Goal: Task Accomplishment & Management: Manage account settings

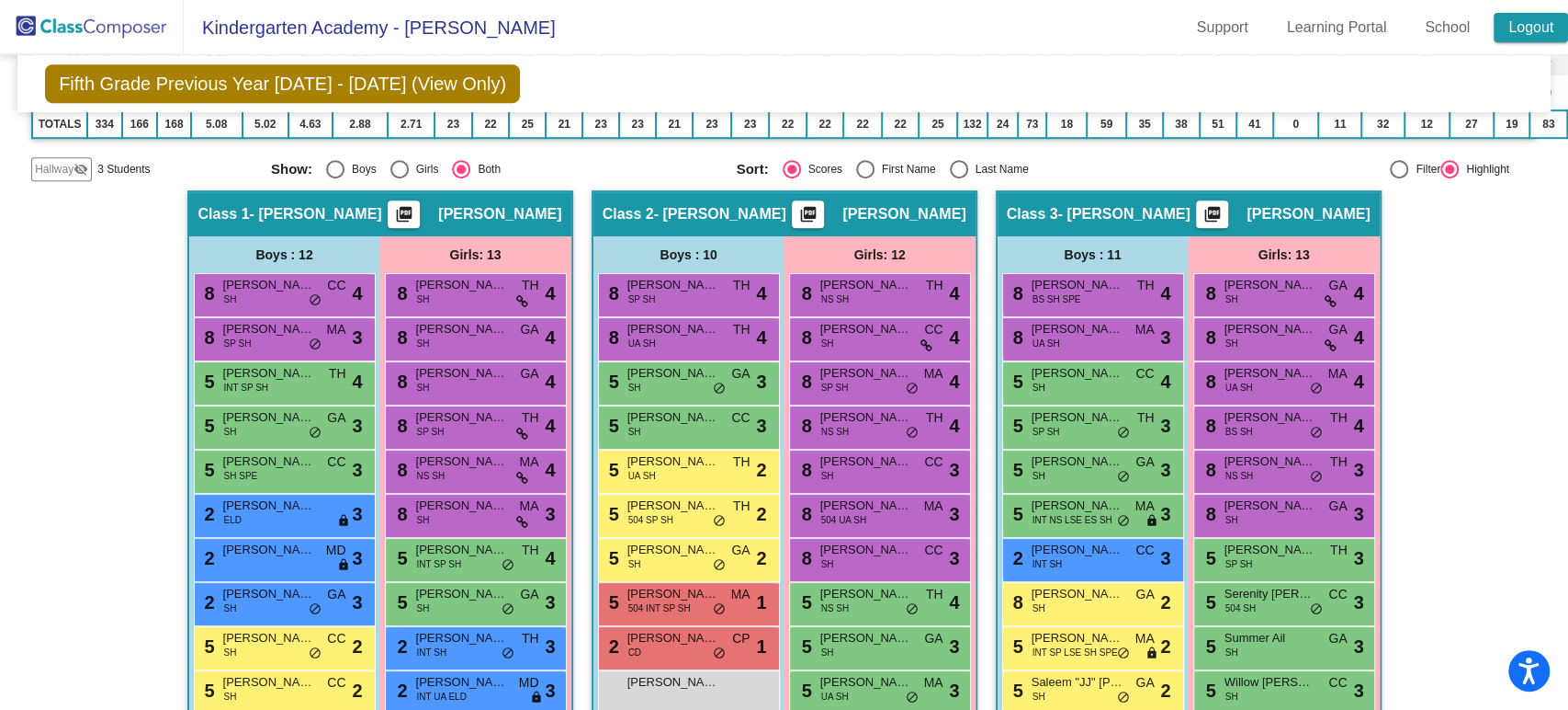
click at [1543, 18] on link "Logout" at bounding box center [1530, 28] width 74 height 30
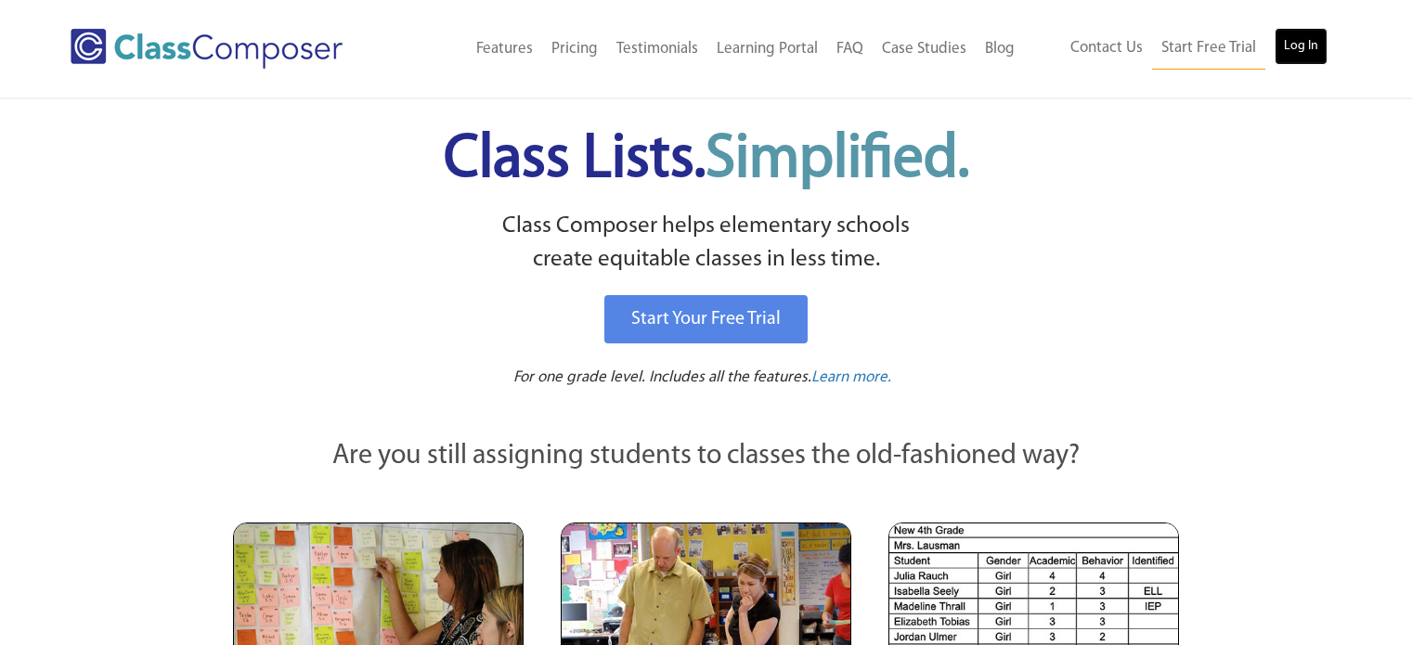
drag, startPoint x: 0, startPoint y: 0, endPoint x: 1307, endPoint y: 35, distance: 1307.4
click at [1307, 35] on link "Log In" at bounding box center [1300, 46] width 53 height 37
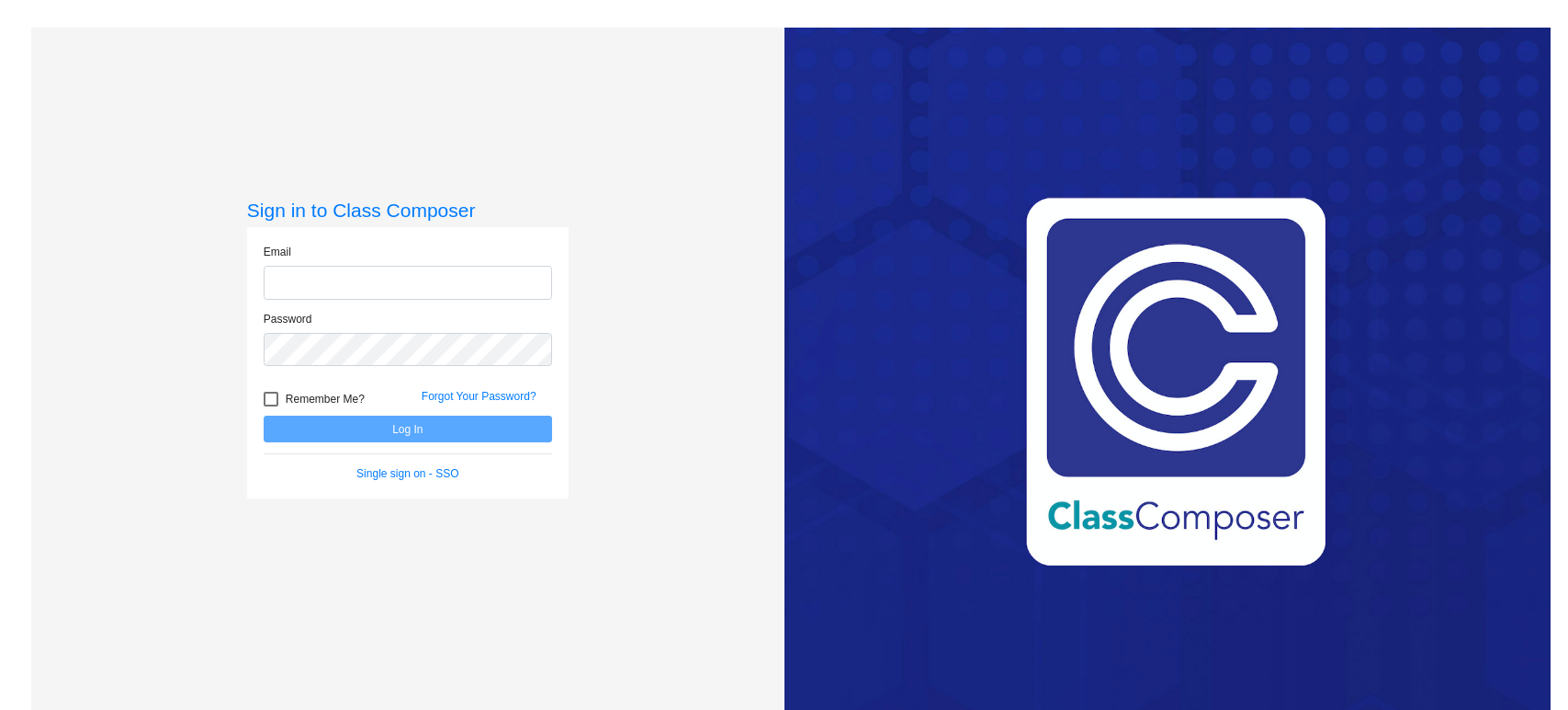
click at [421, 284] on input "email" at bounding box center [407, 282] width 288 height 34
type input "atopper@mbgsd.org"
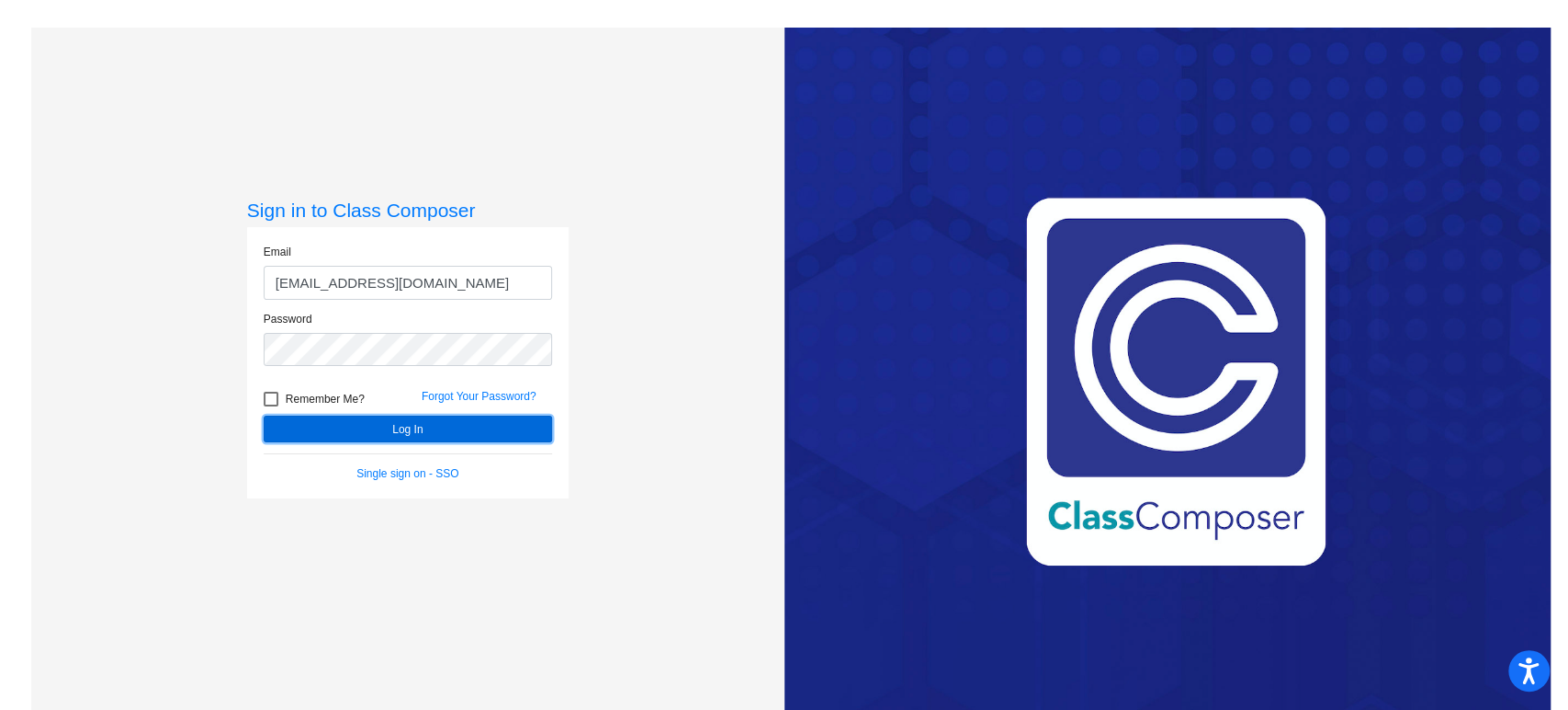
click at [393, 427] on button "Log In" at bounding box center [407, 429] width 288 height 27
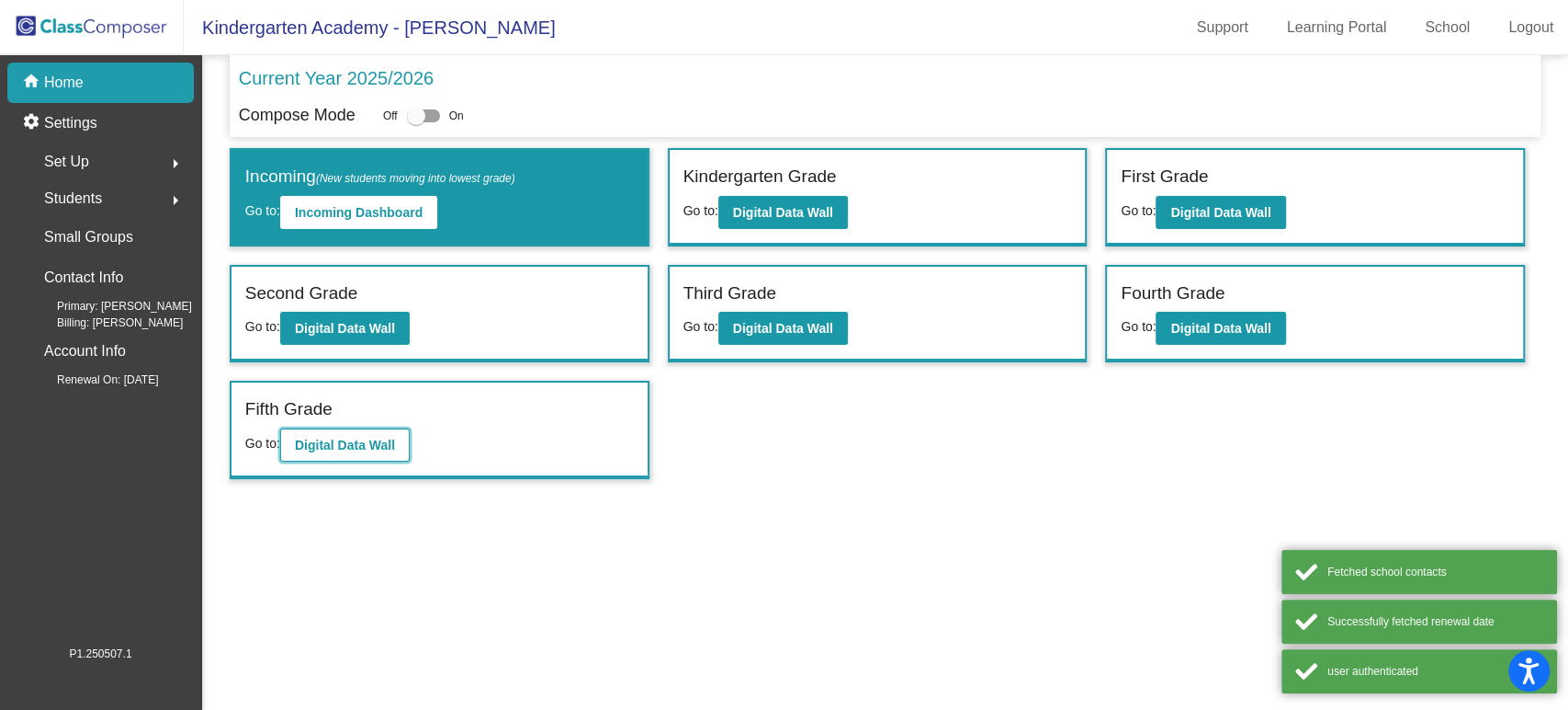
click at [358, 442] on b "Digital Data Wall" at bounding box center [344, 445] width 100 height 15
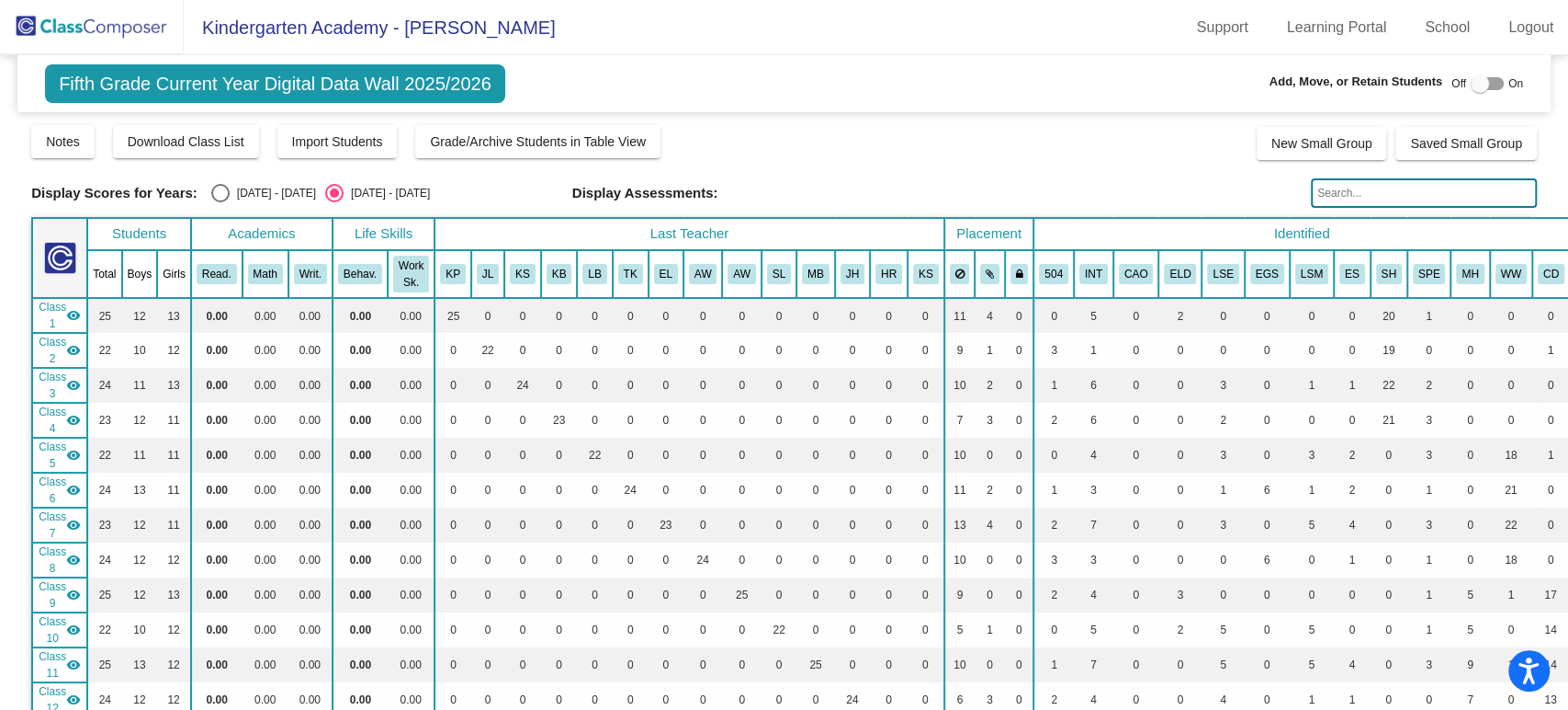
click at [223, 190] on div "Select an option" at bounding box center [220, 193] width 19 height 19
click at [221, 202] on input "[DATE] - [DATE]" at bounding box center [220, 202] width 1 height 1
radio input "true"
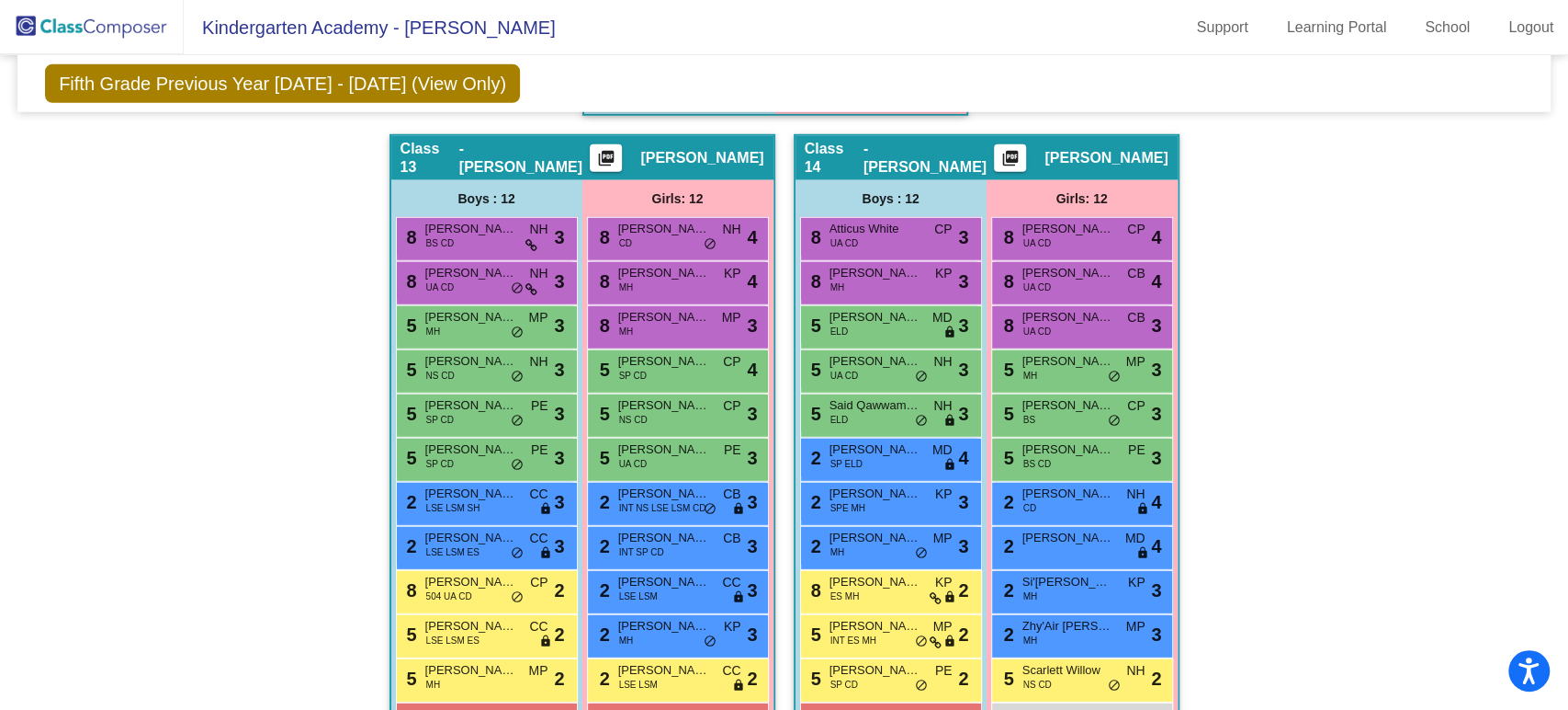
scroll to position [3539, 0]
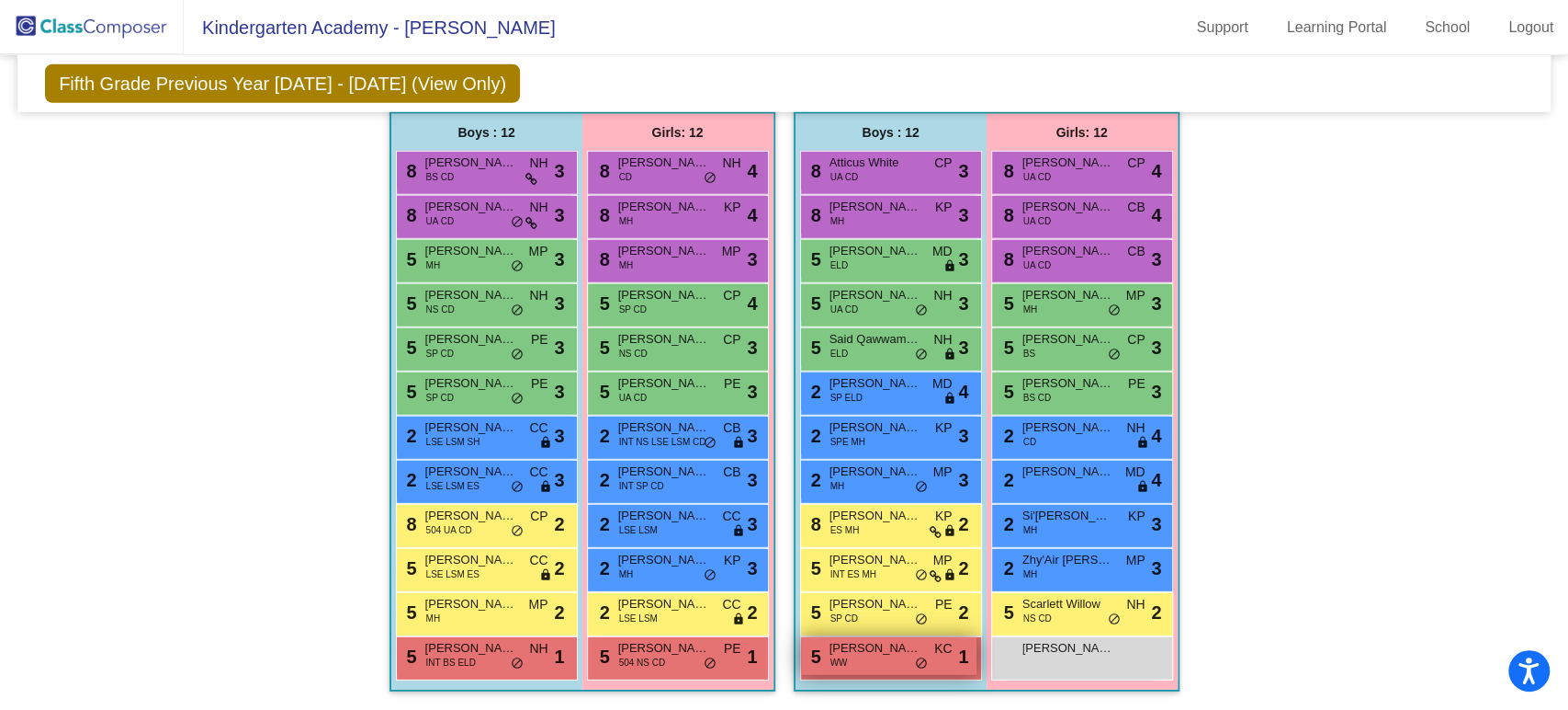
click at [851, 653] on div "5 Kaleb Bell WW KC lock do_not_disturb_alt 1" at bounding box center [888, 656] width 175 height 38
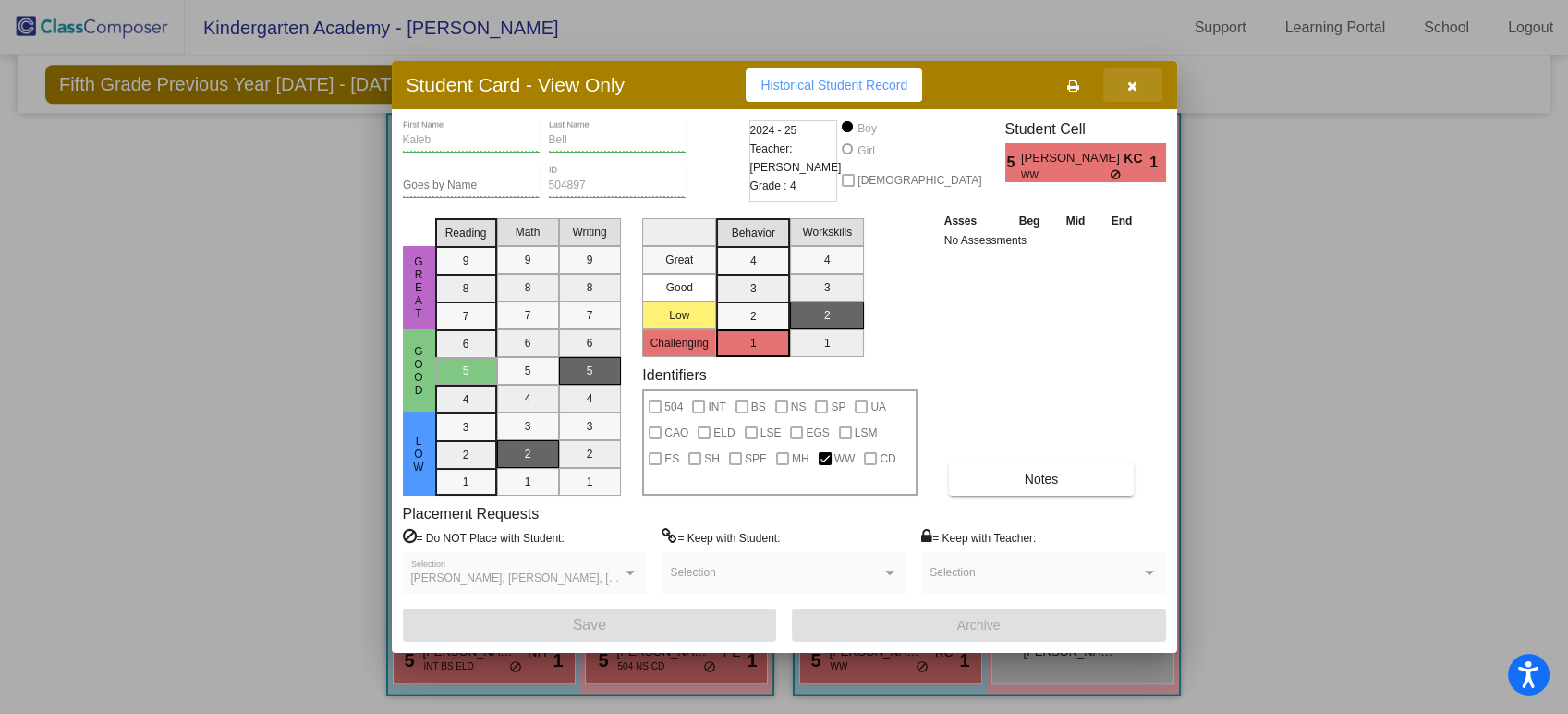
click at [1124, 76] on button "button" at bounding box center [1132, 85] width 59 height 33
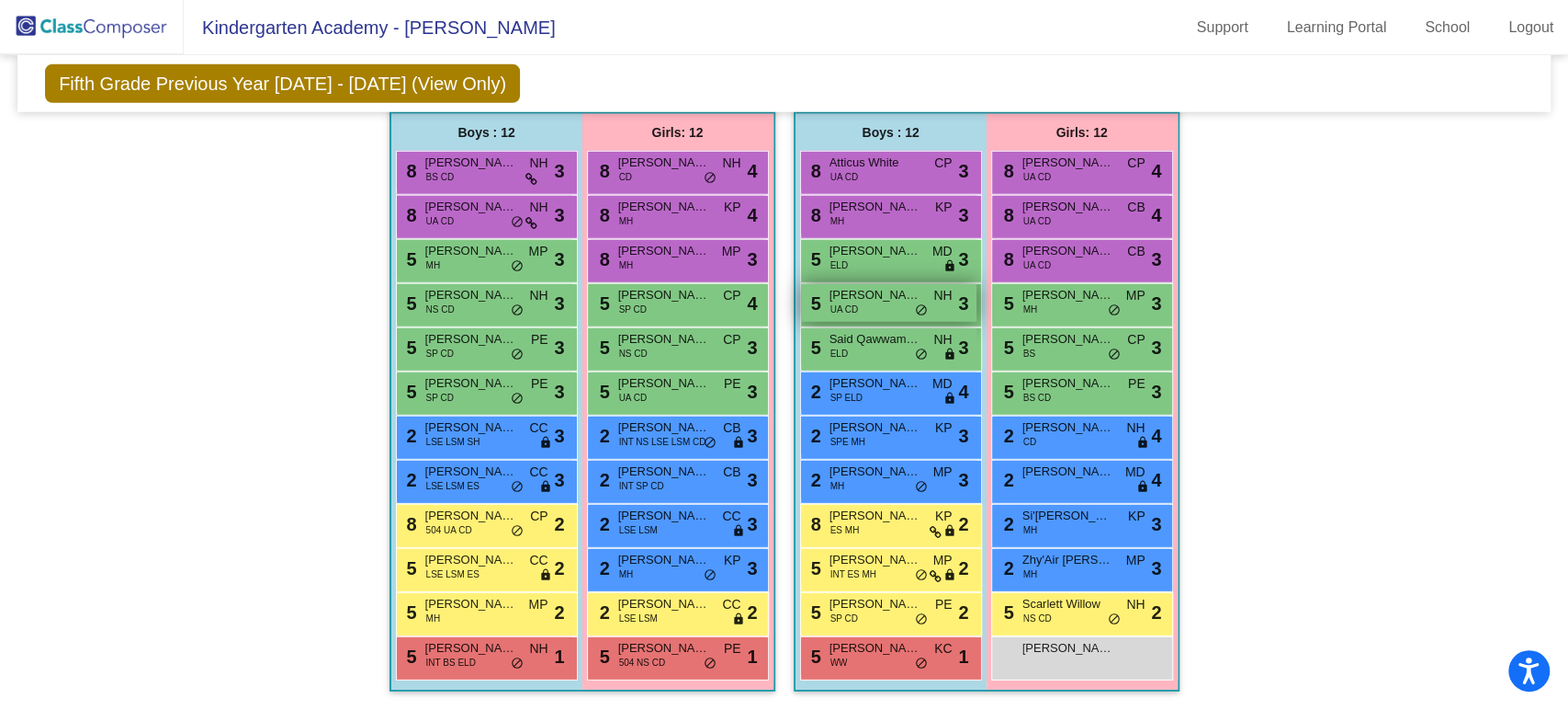
click at [856, 300] on div "5 Owen Yagel UA CD NH lock do_not_disturb_alt 3" at bounding box center [888, 303] width 175 height 38
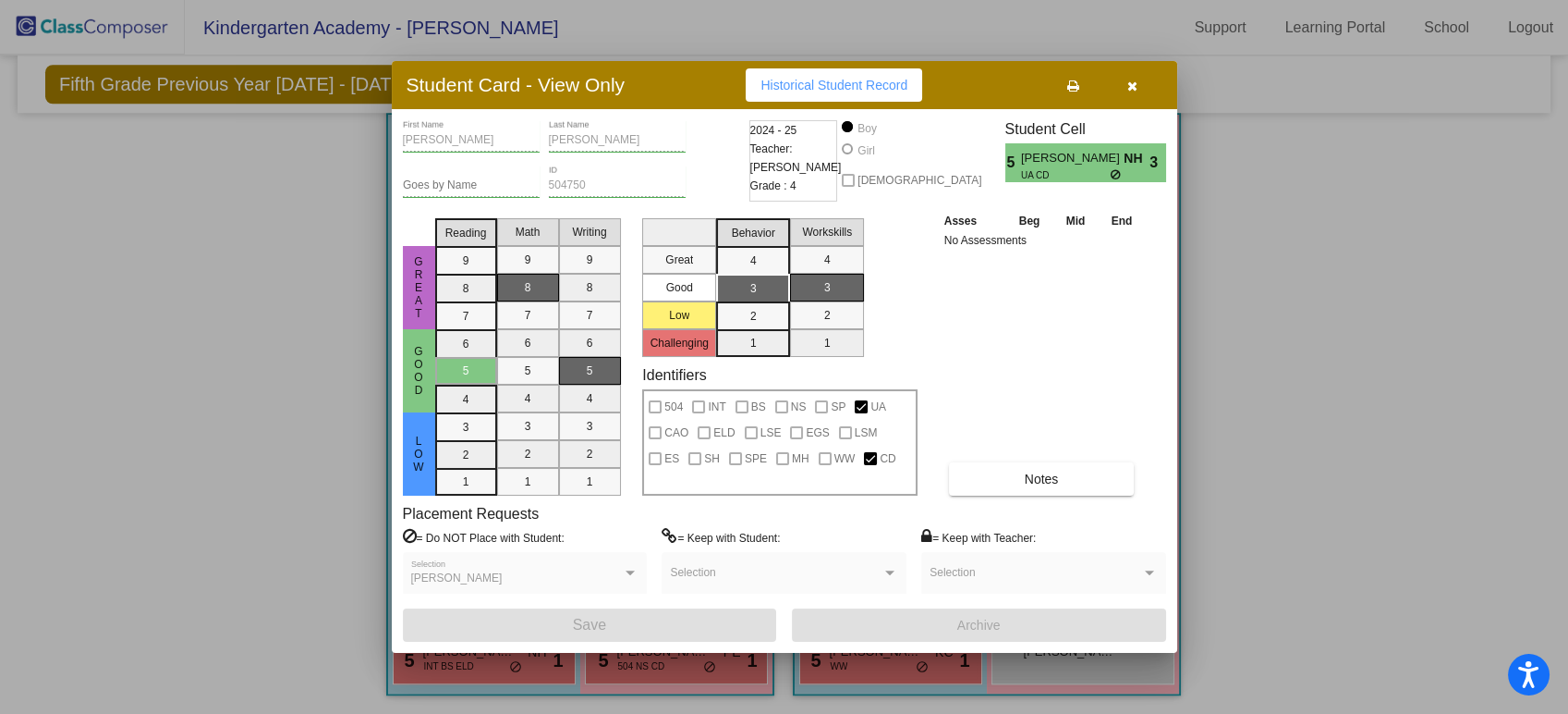
click at [1134, 83] on icon "button" at bounding box center [1132, 86] width 10 height 13
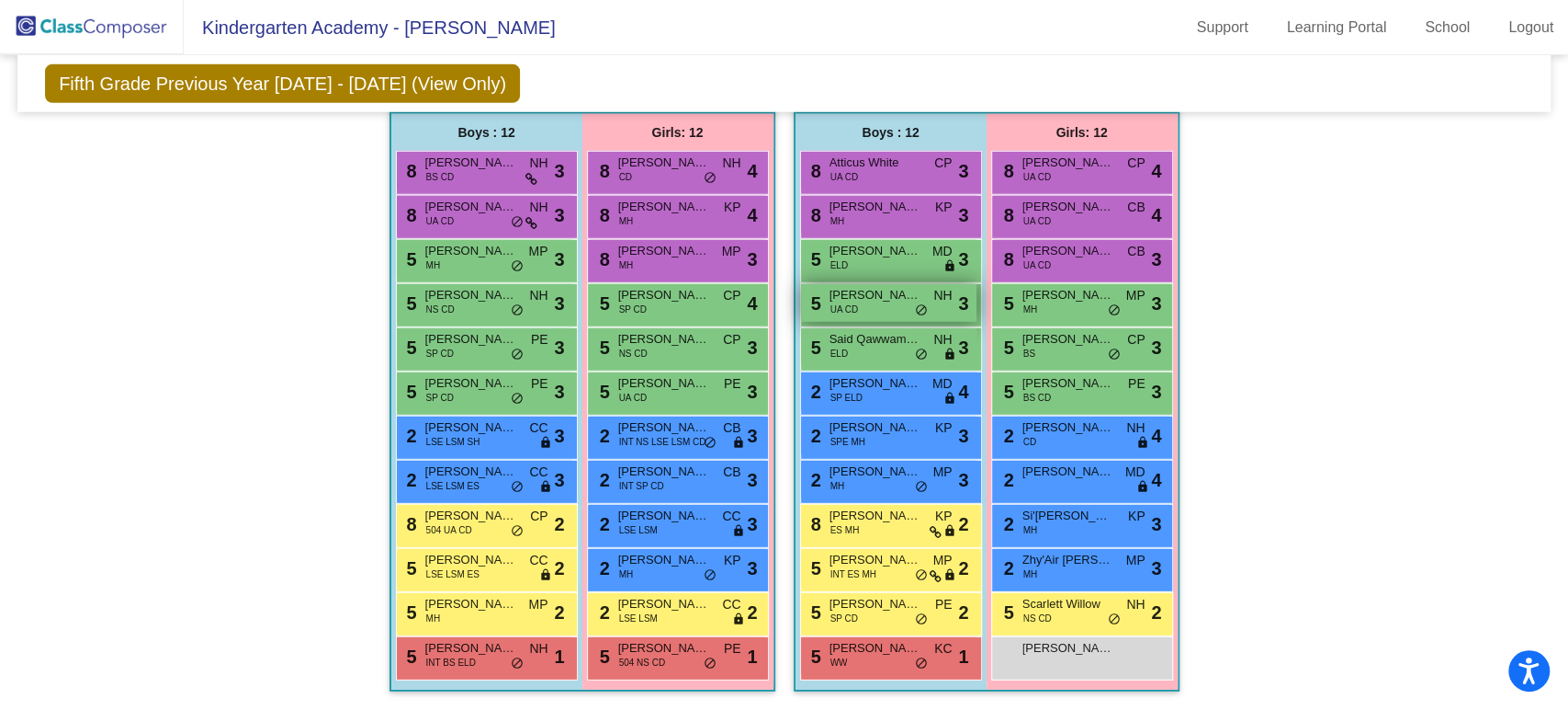
click at [897, 291] on span "[PERSON_NAME]" at bounding box center [875, 295] width 92 height 19
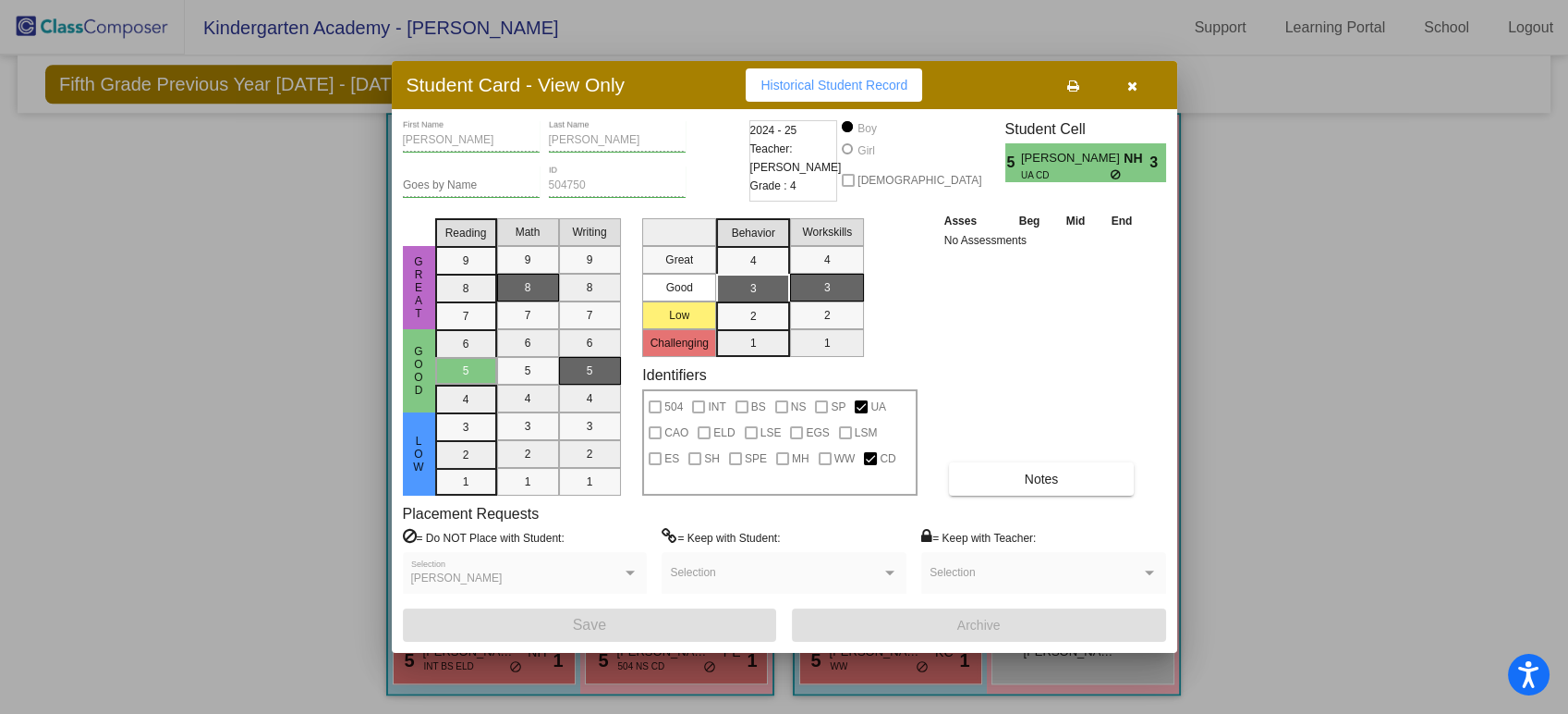
click at [1128, 85] on icon "button" at bounding box center [1132, 86] width 10 height 13
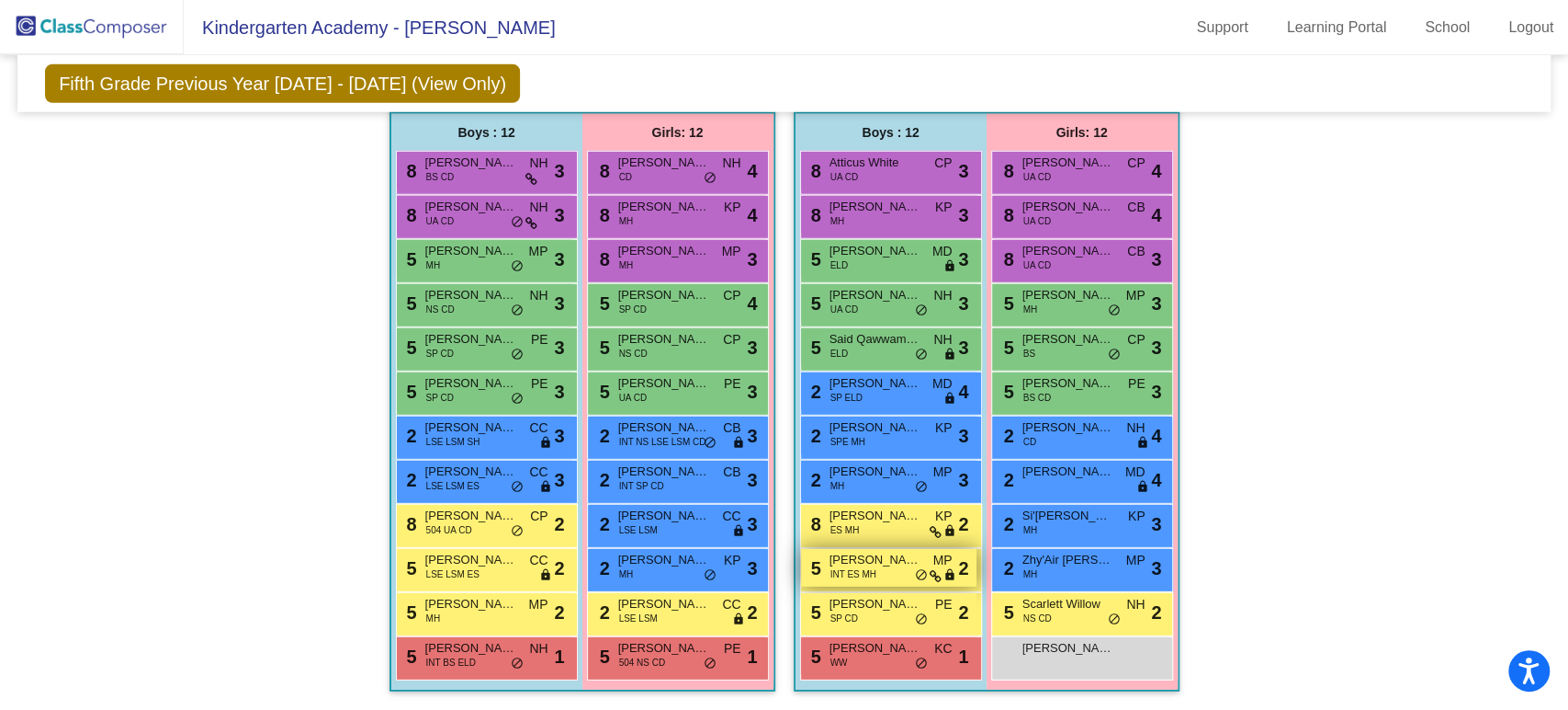
click at [877, 560] on div "5 Jamison Dillon INT ES MH MP lock do_not_disturb_alt 2" at bounding box center [888, 567] width 175 height 38
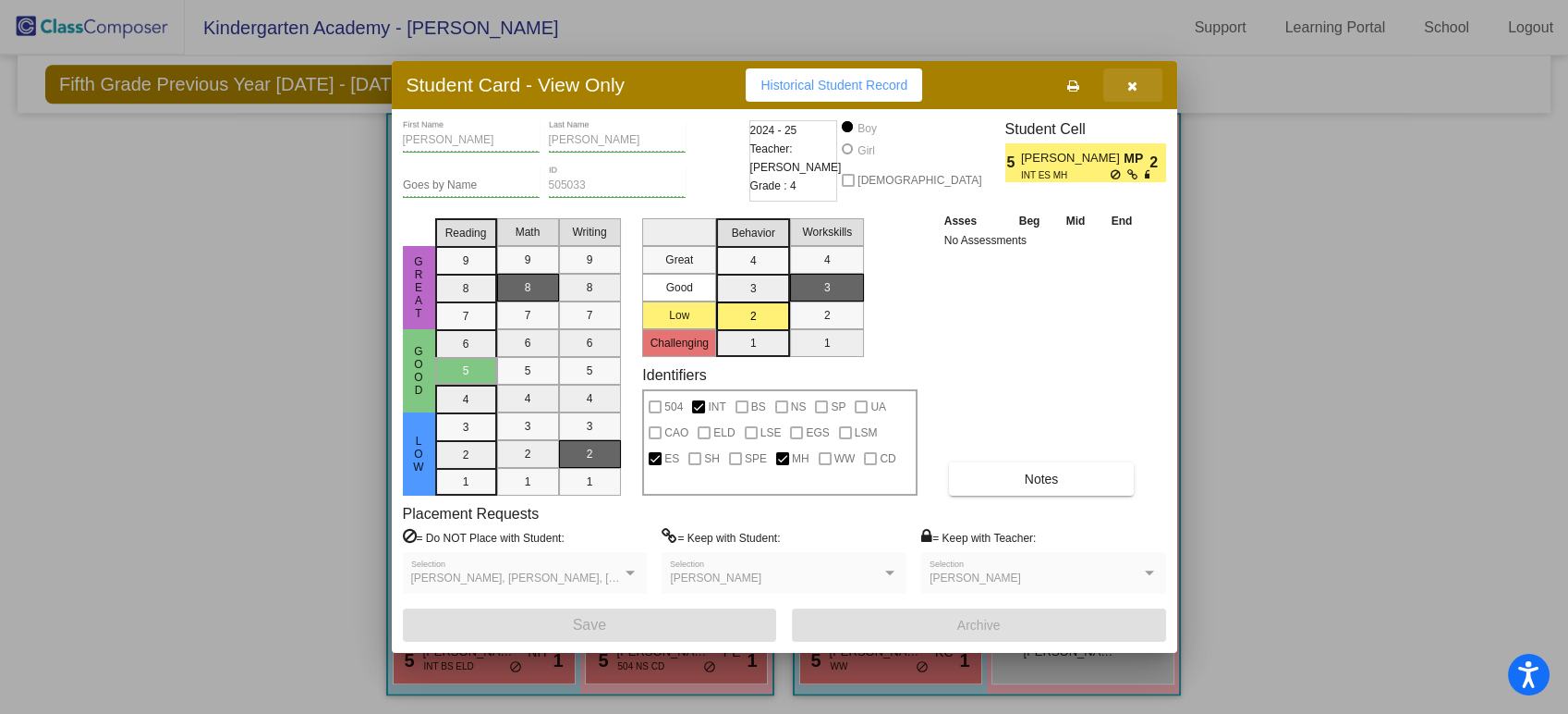
click at [1124, 79] on button "button" at bounding box center [1132, 85] width 59 height 33
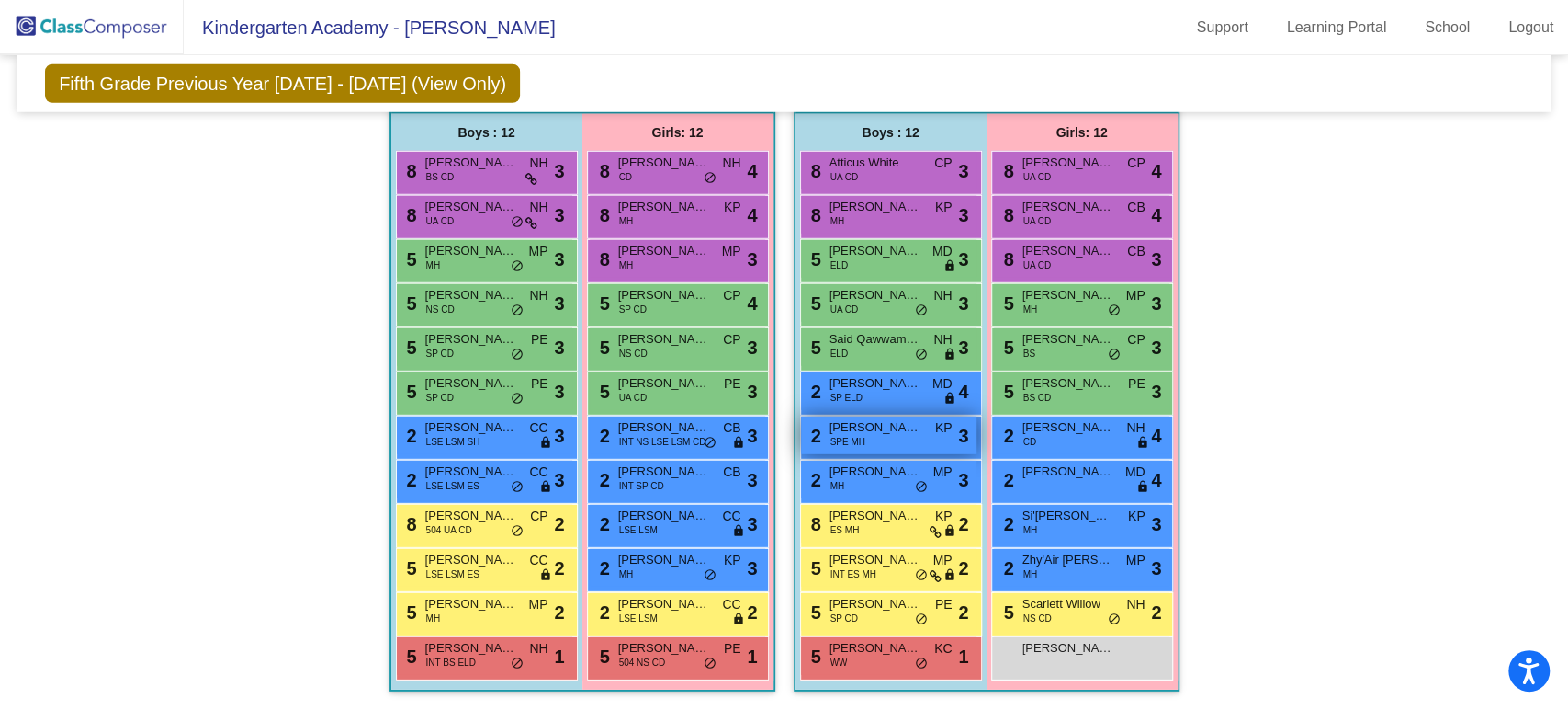
click at [935, 432] on div "2 Gabriel Garcia SPE MH KP lock do_not_disturb_alt 3" at bounding box center [888, 435] width 175 height 38
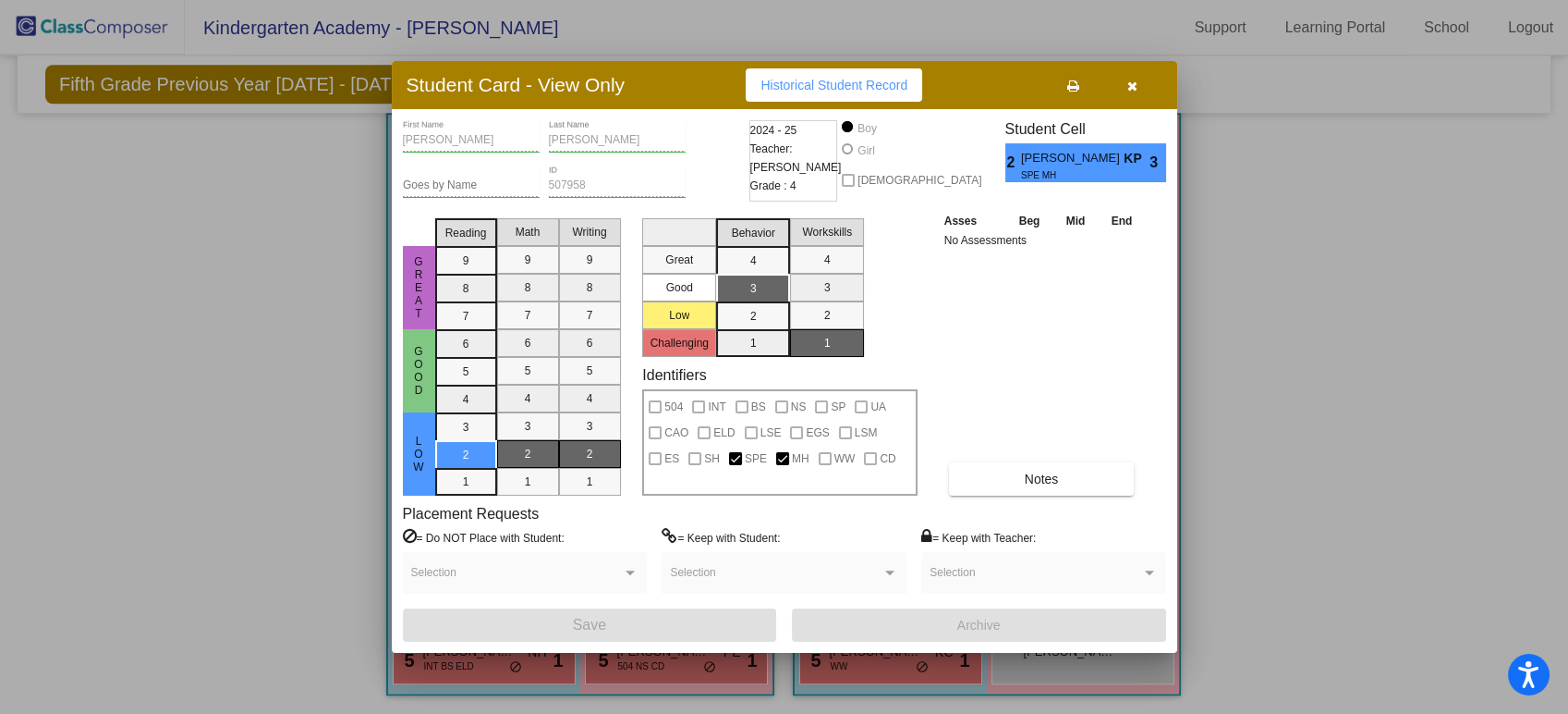
click at [1134, 78] on span "button" at bounding box center [1132, 85] width 10 height 15
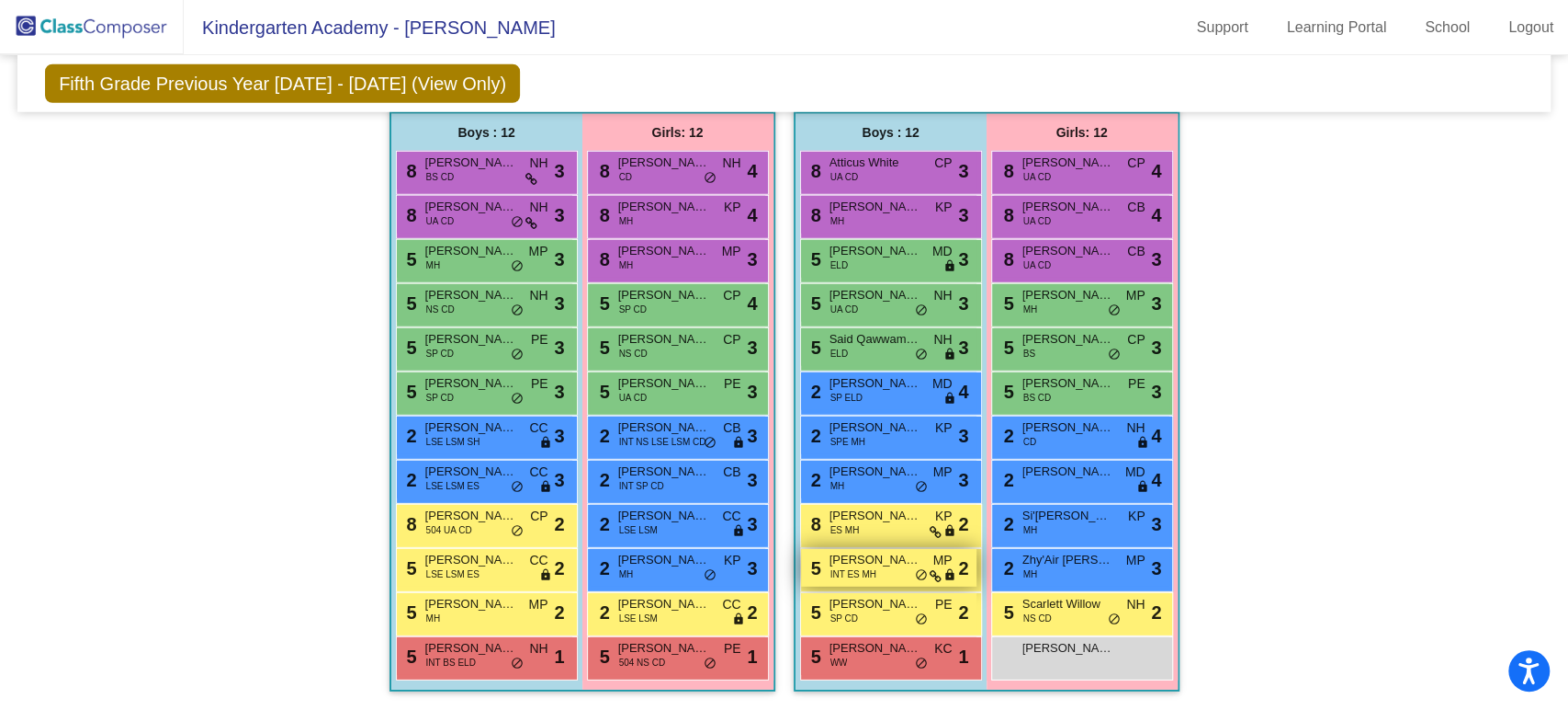
click at [865, 567] on span "INT ES MH" at bounding box center [853, 574] width 46 height 14
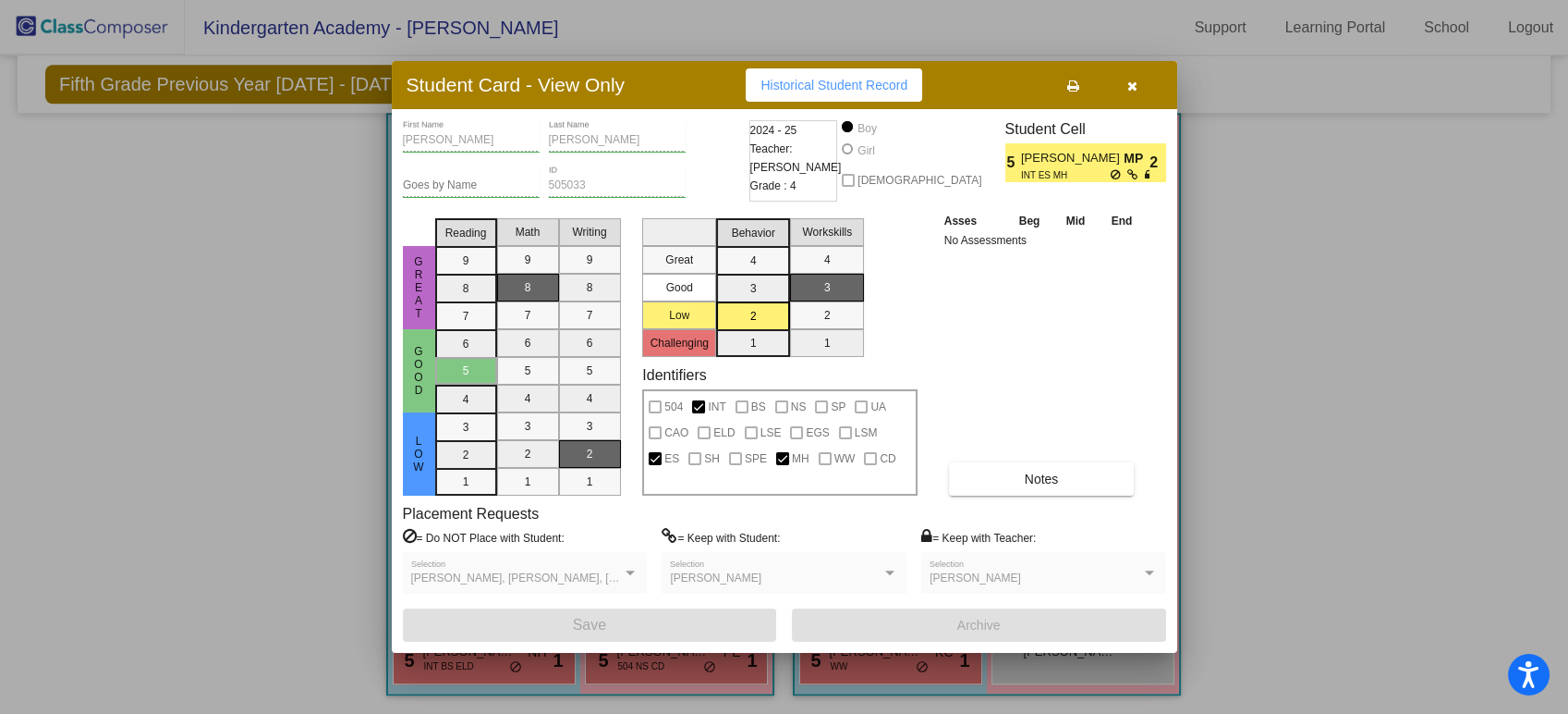
click at [1133, 73] on button "button" at bounding box center [1132, 85] width 59 height 33
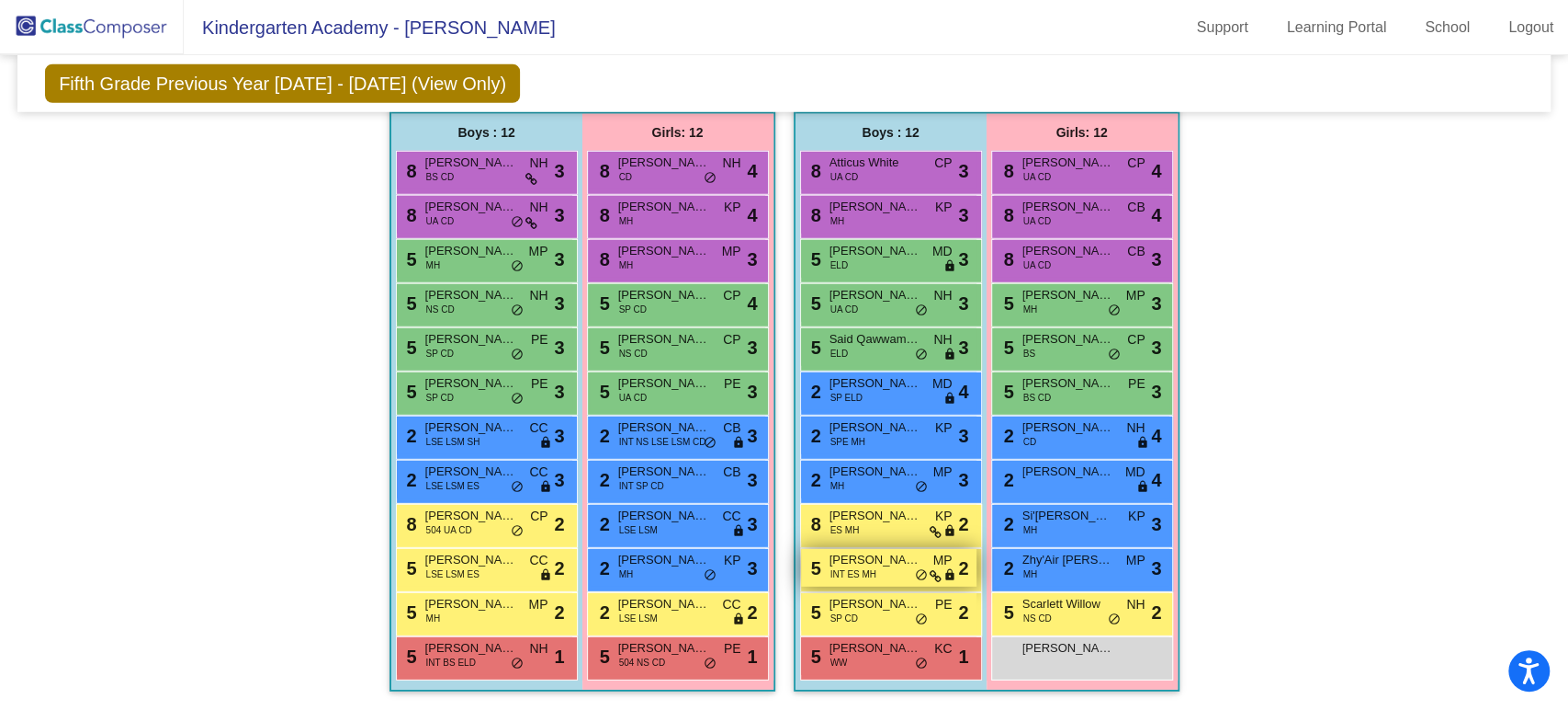
click at [884, 564] on div "5 Jamison Dillon INT ES MH MP lock do_not_disturb_alt 2" at bounding box center [888, 567] width 175 height 38
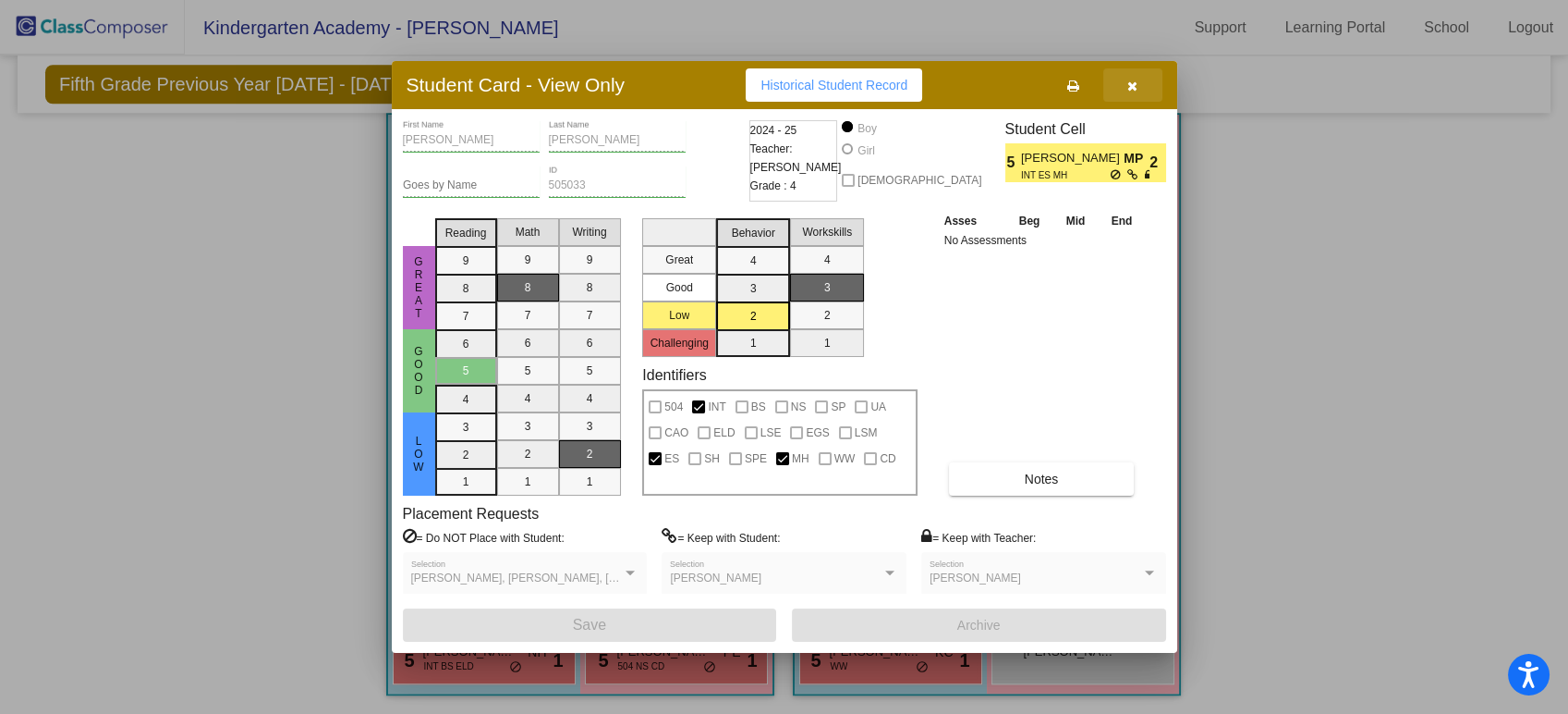
click at [1126, 82] on button "button" at bounding box center [1132, 85] width 59 height 33
